Goal: Check status: Check status

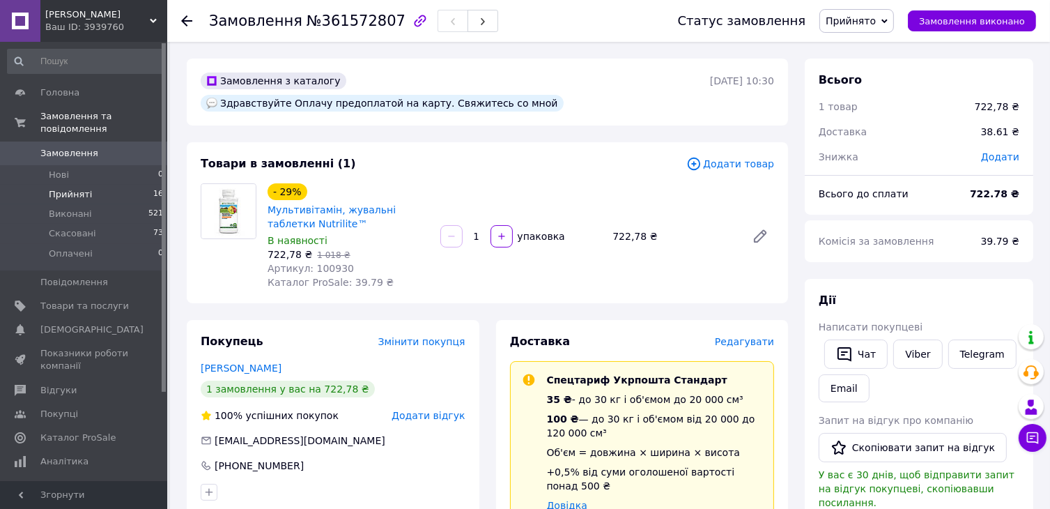
click at [72, 188] on span "Прийняті" at bounding box center [70, 194] width 43 height 13
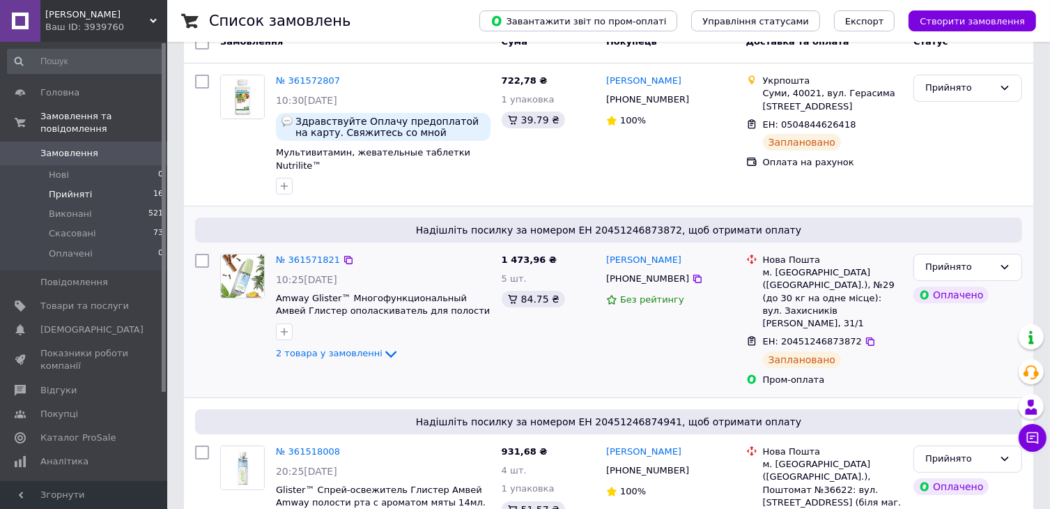
scroll to position [139, 0]
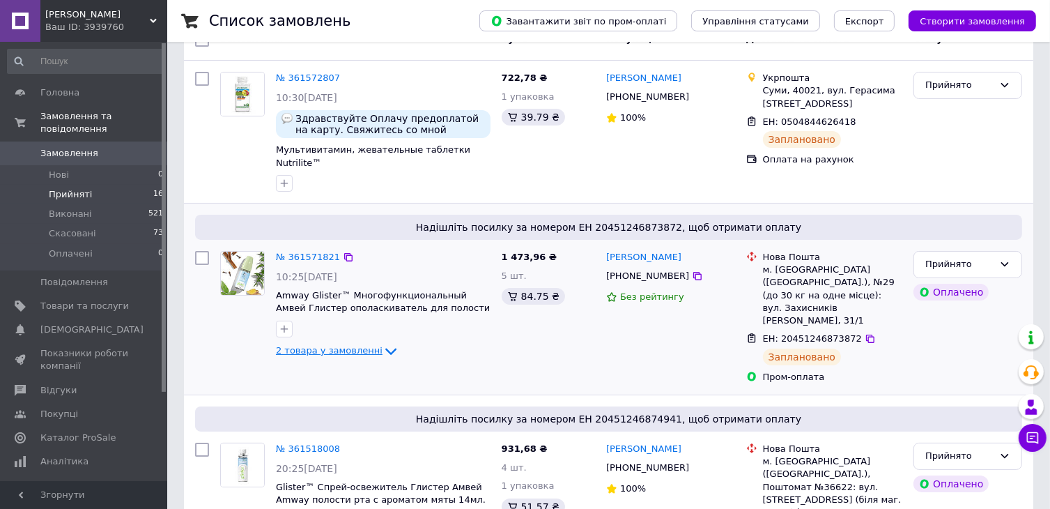
click at [383, 343] on icon at bounding box center [391, 351] width 17 height 17
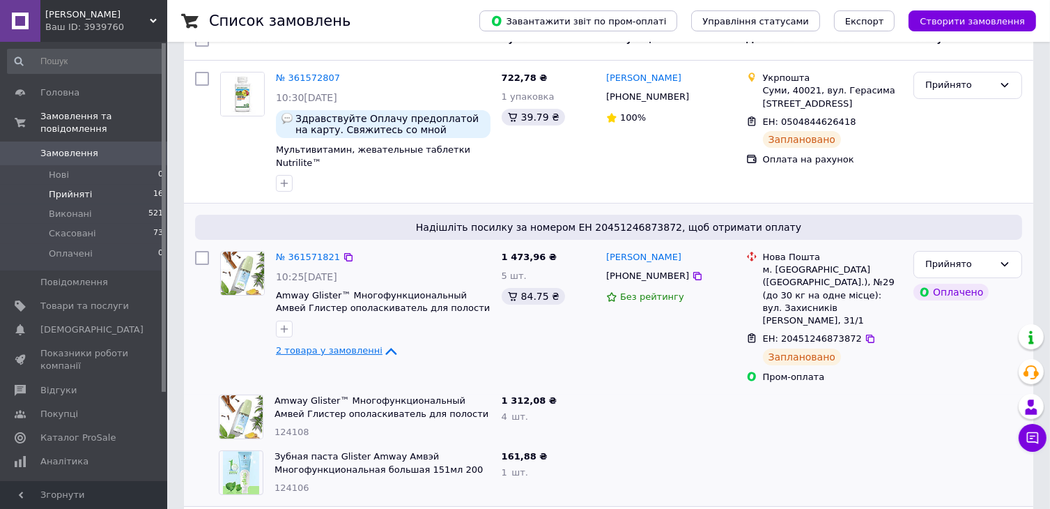
click at [383, 343] on icon at bounding box center [391, 351] width 17 height 17
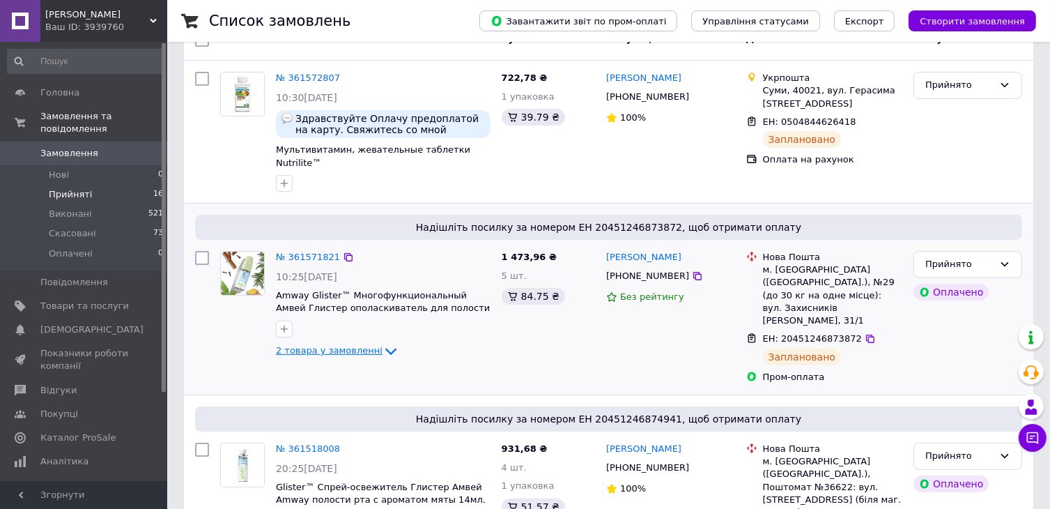
click at [61, 188] on span "Прийняті" at bounding box center [70, 194] width 43 height 13
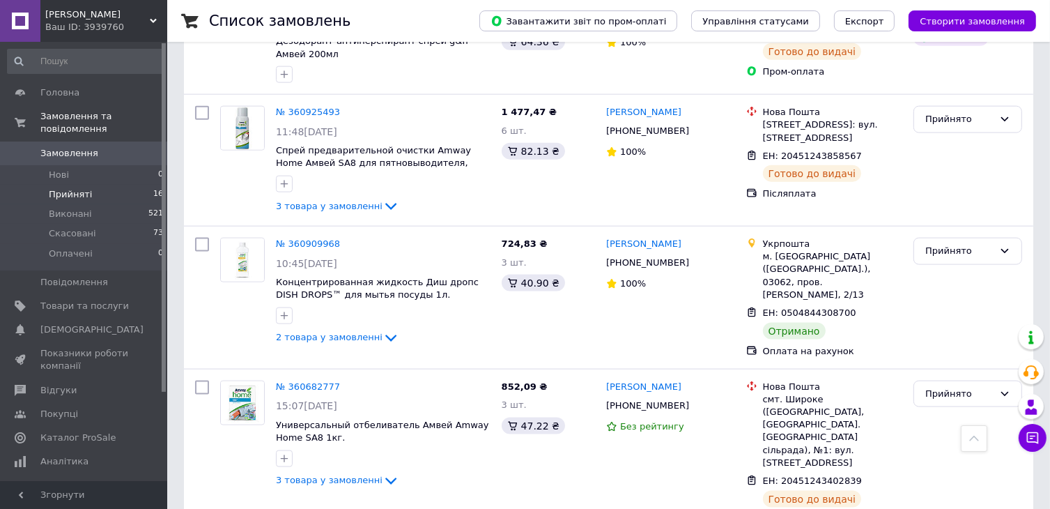
scroll to position [1797, 0]
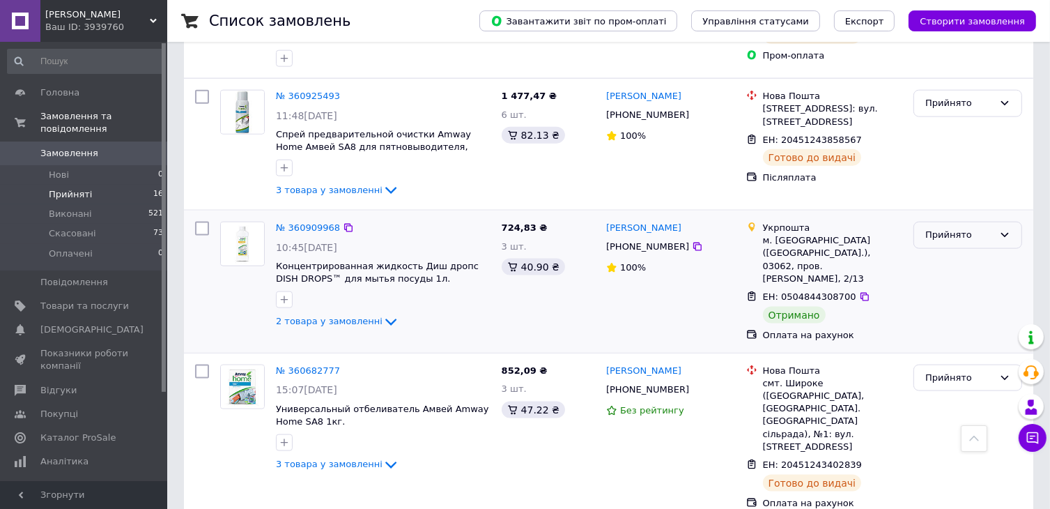
click at [996, 222] on div "Прийнято" at bounding box center [968, 235] width 109 height 27
click at [990, 252] on li "Виконано" at bounding box center [967, 265] width 107 height 26
click at [66, 188] on span "Прийняті" at bounding box center [70, 194] width 43 height 13
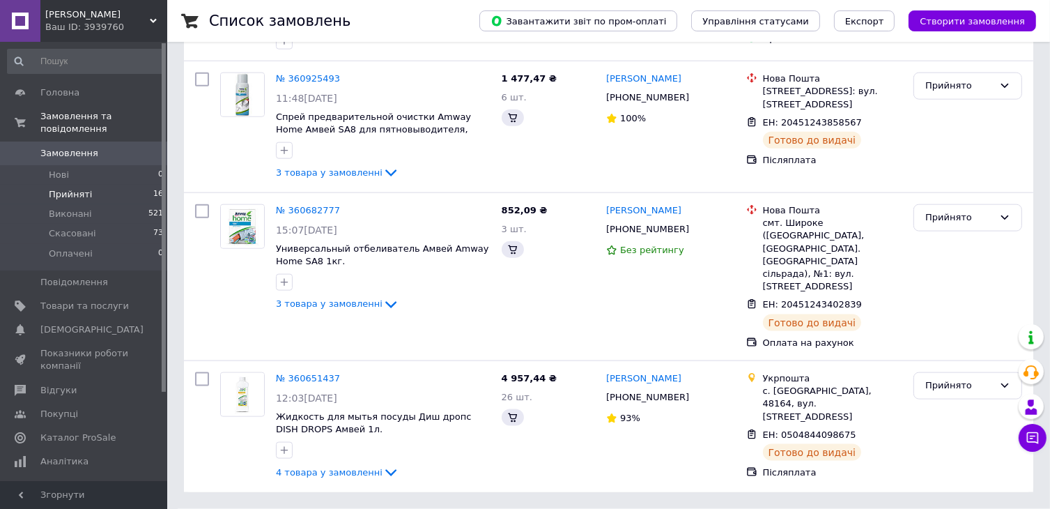
scroll to position [0, 0]
